Goal: Task Accomplishment & Management: Use online tool/utility

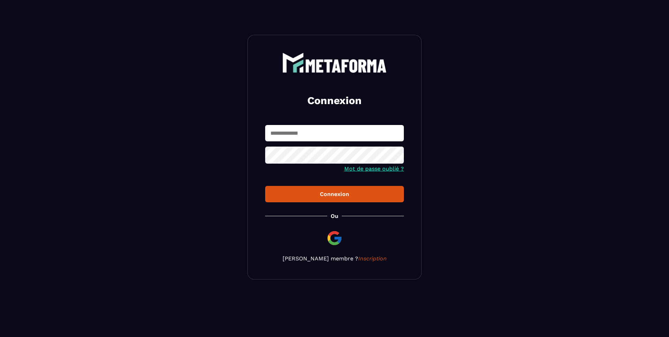
type input "**********"
click at [360, 197] on div "Connexion" at bounding box center [334, 194] width 127 height 7
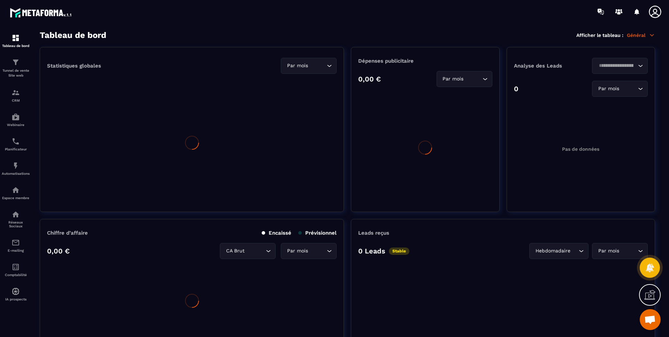
click at [650, 33] on icon at bounding box center [652, 35] width 6 height 6
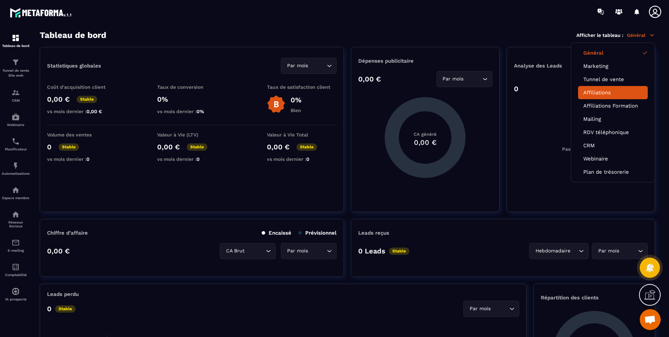
click at [605, 92] on link "Affiliations" at bounding box center [612, 93] width 59 height 6
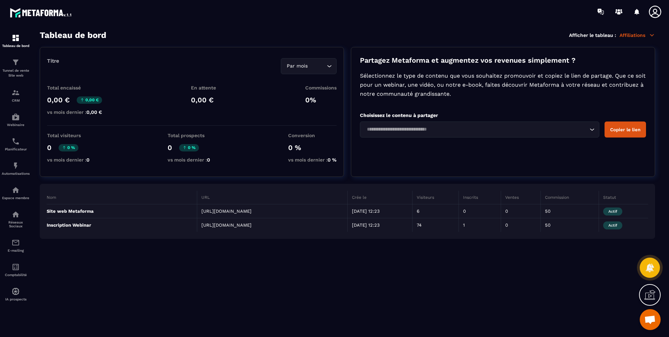
click at [349, 40] on section "Tableau de bord Afficher le tableau : Affiliations Titre Par mois Loading... To…" at bounding box center [347, 183] width 629 height 307
click at [22, 42] on div "Tableau de bord" at bounding box center [16, 41] width 28 height 14
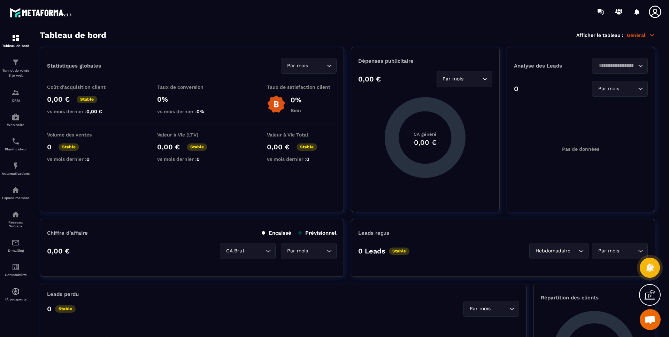
click at [651, 37] on icon at bounding box center [652, 35] width 6 height 6
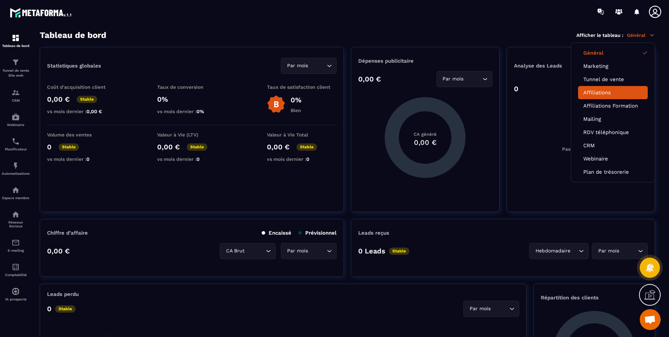
click at [605, 93] on link "Affiliations" at bounding box center [612, 93] width 59 height 6
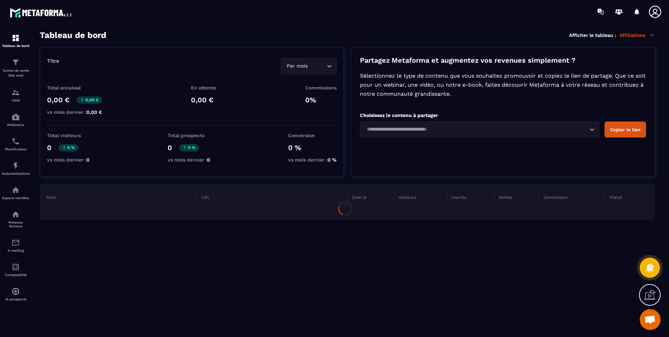
click at [471, 129] on input "Search for option" at bounding box center [475, 130] width 223 height 8
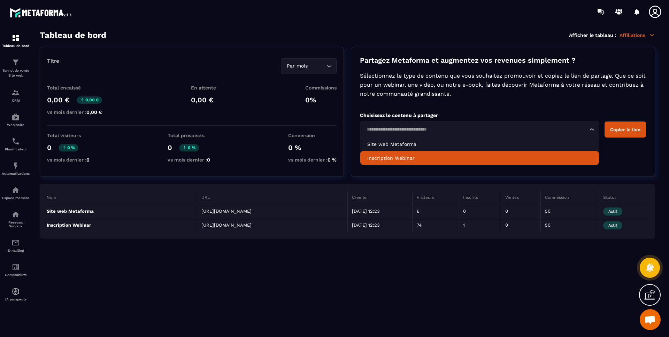
click at [386, 159] on p "Inscription Webinar" at bounding box center [479, 158] width 225 height 7
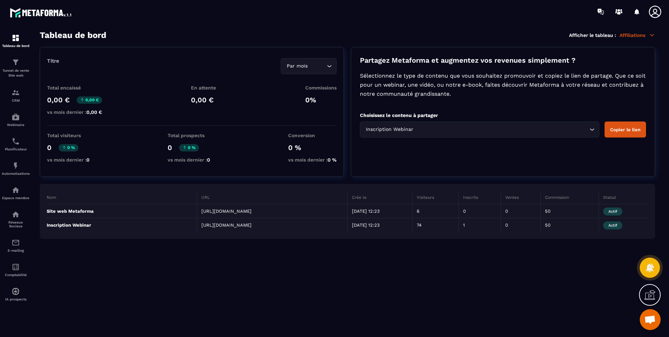
click at [620, 130] on button "Copier le lien" at bounding box center [624, 130] width 41 height 16
